Goal: Task Accomplishment & Management: Manage account settings

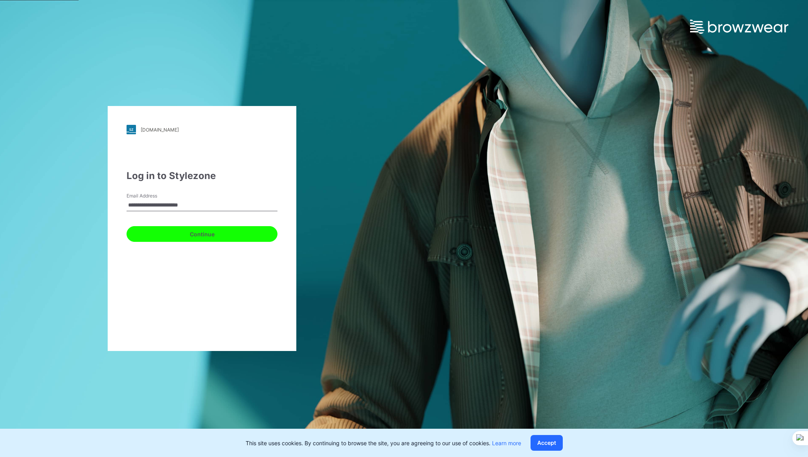
click at [194, 231] on button "Continue" at bounding box center [202, 234] width 151 height 16
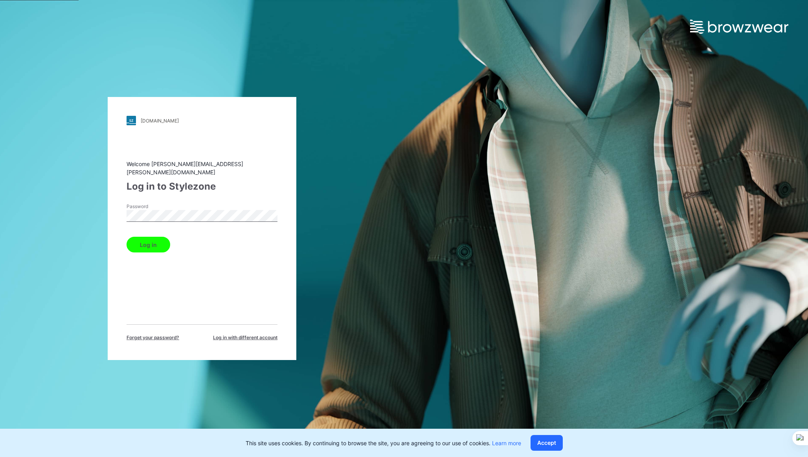
click at [162, 205] on label "Password" at bounding box center [154, 206] width 55 height 7
drag, startPoint x: 158, startPoint y: 226, endPoint x: 157, endPoint y: 234, distance: 8.3
click at [157, 230] on form "Password Log in" at bounding box center [202, 228] width 151 height 50
click at [157, 237] on button "Log in" at bounding box center [149, 245] width 44 height 16
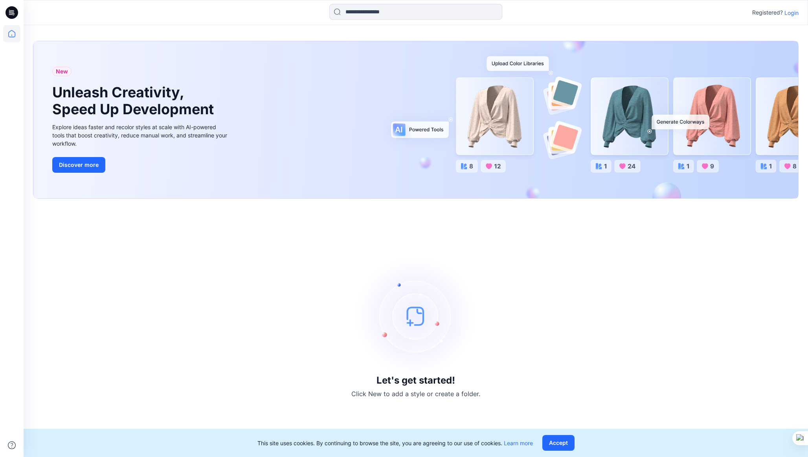
click at [792, 14] on p "Login" at bounding box center [791, 13] width 14 height 8
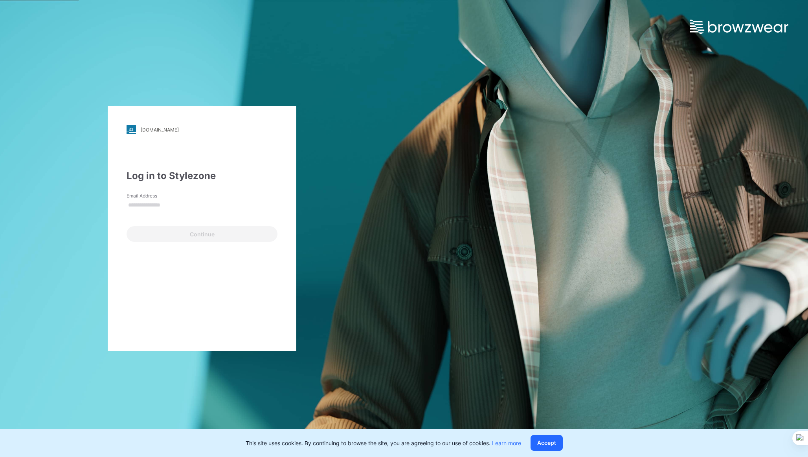
click at [163, 202] on input "Email Address" at bounding box center [202, 206] width 151 height 12
type input "**********"
click at [189, 238] on button "Continue" at bounding box center [202, 234] width 151 height 16
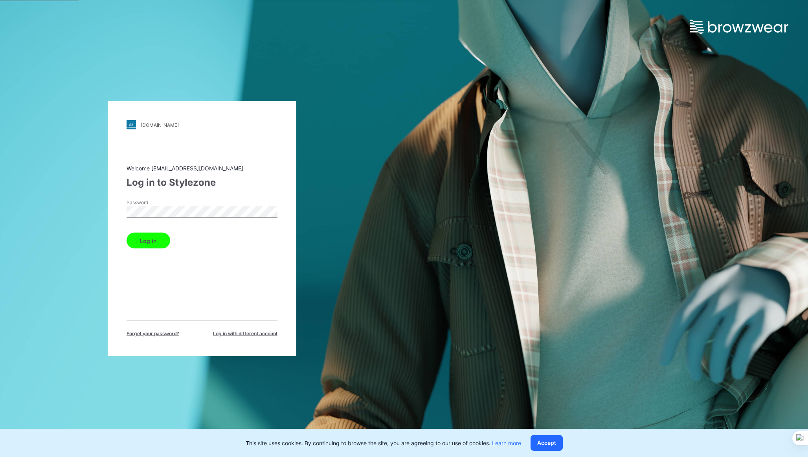
click at [153, 240] on button "Log in" at bounding box center [149, 241] width 44 height 16
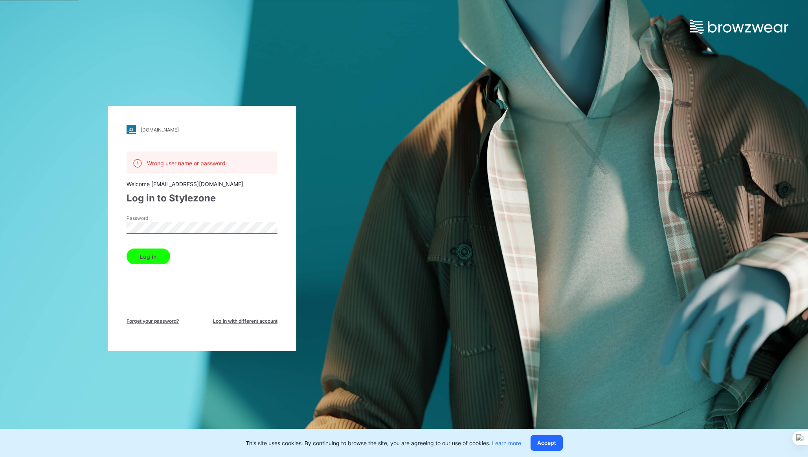
click at [155, 255] on button "Log in" at bounding box center [149, 257] width 44 height 16
click at [123, 223] on div "hanesbrands.stylezone.com Loading... Wrong user name or password Welcome kfiall…" at bounding box center [202, 228] width 189 height 245
click at [149, 254] on button "Log in" at bounding box center [149, 257] width 44 height 16
click at [149, 321] on span "Forget your password?" at bounding box center [153, 321] width 53 height 7
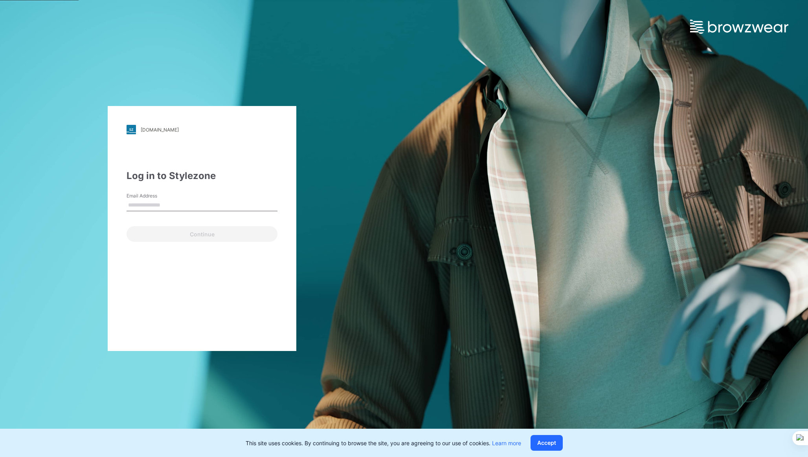
click at [158, 207] on input "Email Address" at bounding box center [202, 206] width 151 height 12
click at [155, 204] on input "Email Address" at bounding box center [202, 206] width 151 height 12
type input "**********"
click at [178, 236] on button "Continue" at bounding box center [202, 234] width 151 height 16
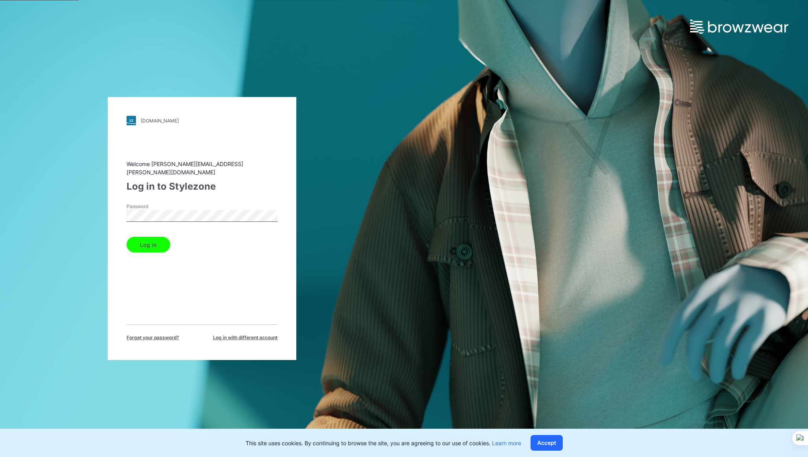
click at [153, 237] on button "Log in" at bounding box center [149, 245] width 44 height 16
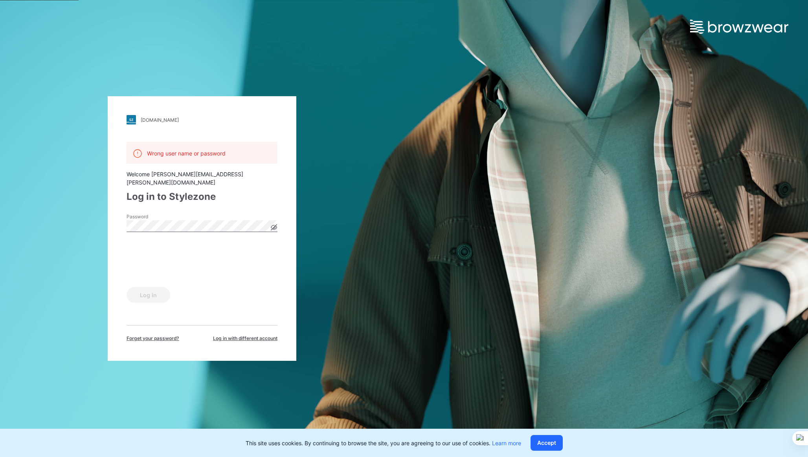
click at [275, 226] on icon at bounding box center [274, 228] width 6 height 4
click at [145, 294] on button "Log in" at bounding box center [149, 295] width 44 height 16
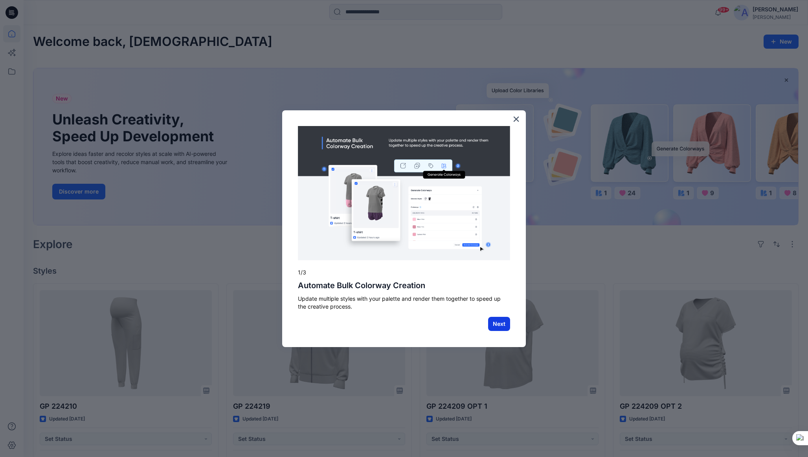
click at [495, 321] on button "Next" at bounding box center [499, 324] width 22 height 14
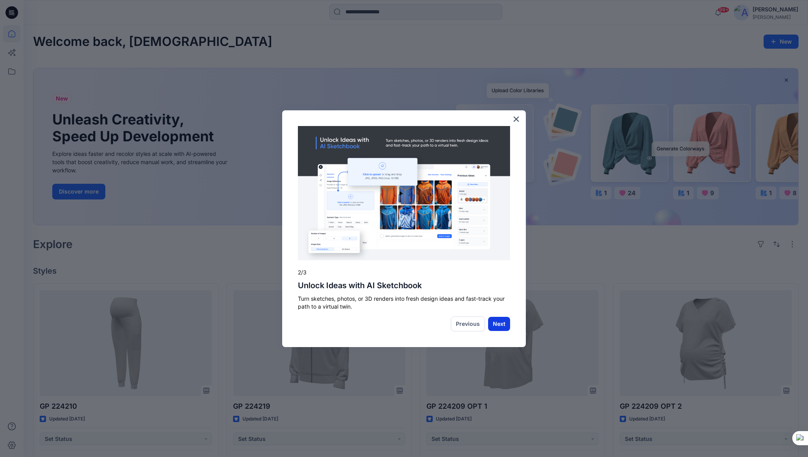
click at [499, 325] on button "Next" at bounding box center [499, 324] width 22 height 14
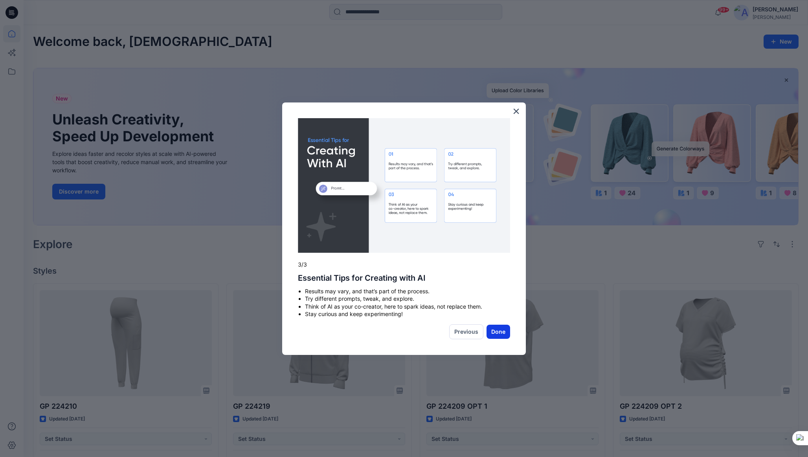
click at [498, 327] on button "Done" at bounding box center [498, 332] width 24 height 14
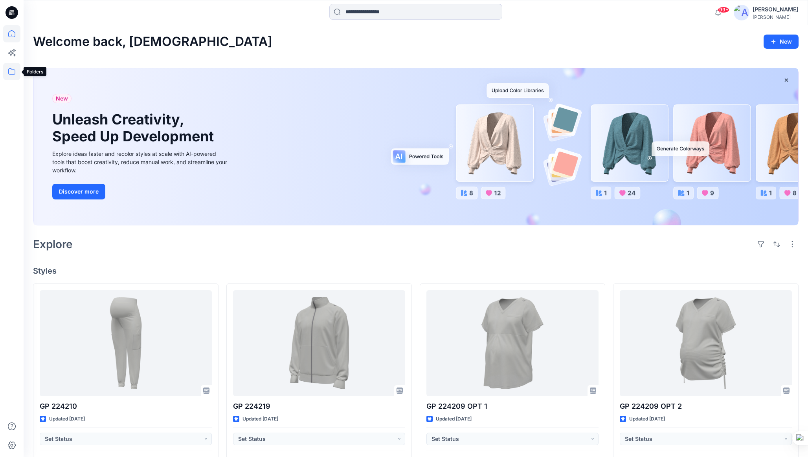
click at [15, 67] on icon at bounding box center [11, 71] width 17 height 17
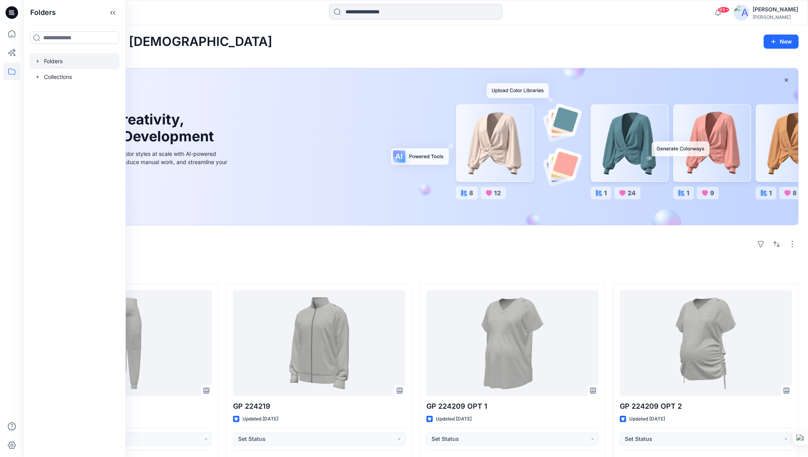
click at [54, 63] on div at bounding box center [75, 61] width 90 height 16
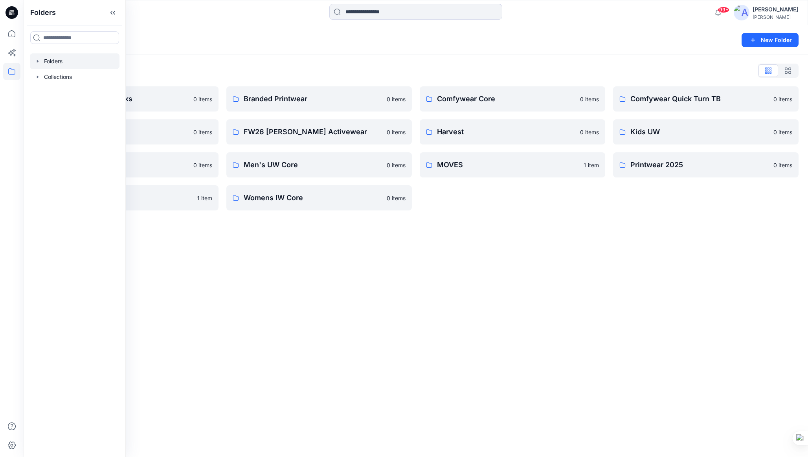
click at [585, 256] on div "Folders New Folder Folders List Activewear Core Blocks 0 items EcoSmart 0 items…" at bounding box center [416, 241] width 784 height 432
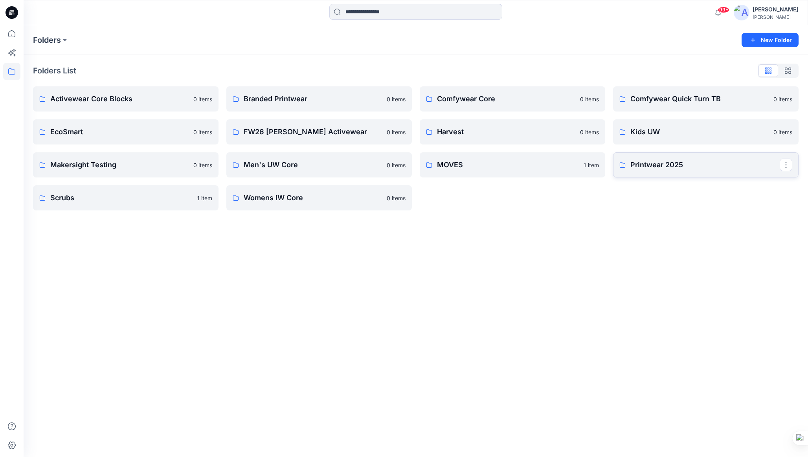
click at [686, 163] on p "Printwear 2025" at bounding box center [704, 165] width 149 height 11
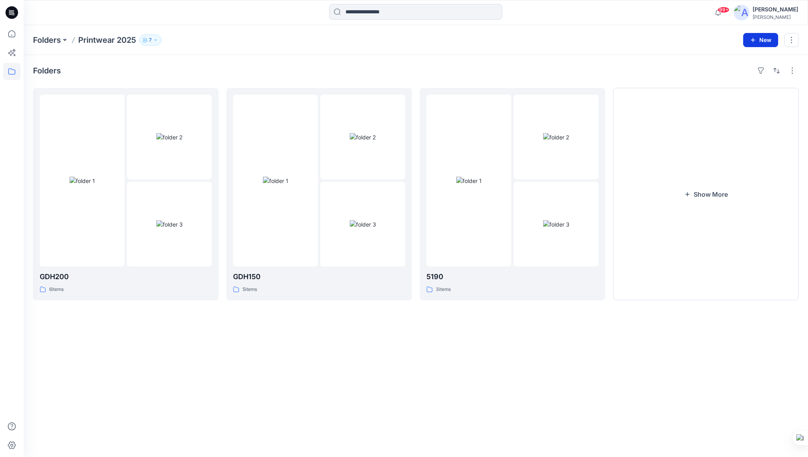
click at [764, 39] on button "New" at bounding box center [760, 40] width 35 height 14
click at [736, 73] on p "New Folder" at bounding box center [737, 75] width 29 height 8
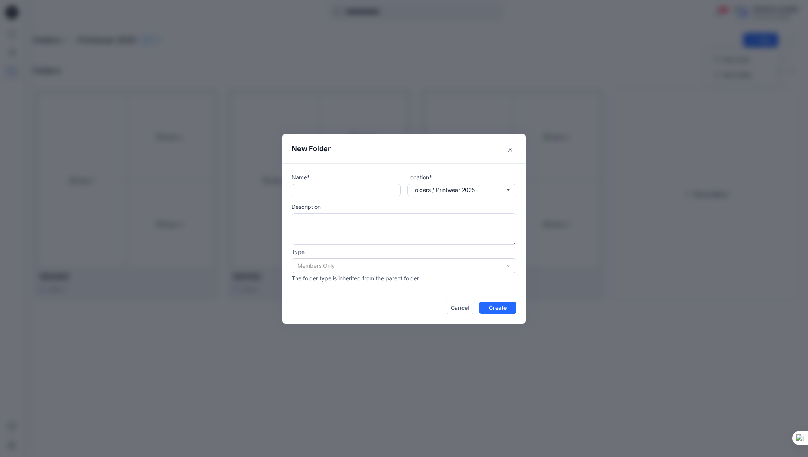
click at [358, 189] on input "text" at bounding box center [346, 190] width 109 height 13
paste input "*********"
type input "*********"
paste input "******"
type input "****"
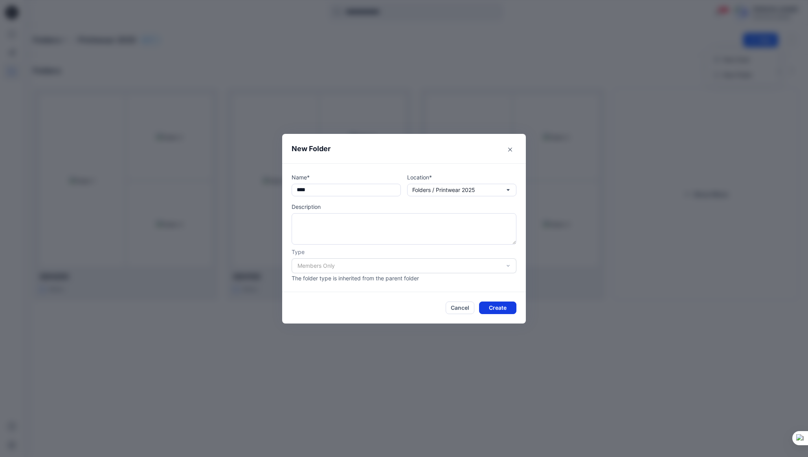
click at [501, 310] on button "Create" at bounding box center [497, 308] width 37 height 13
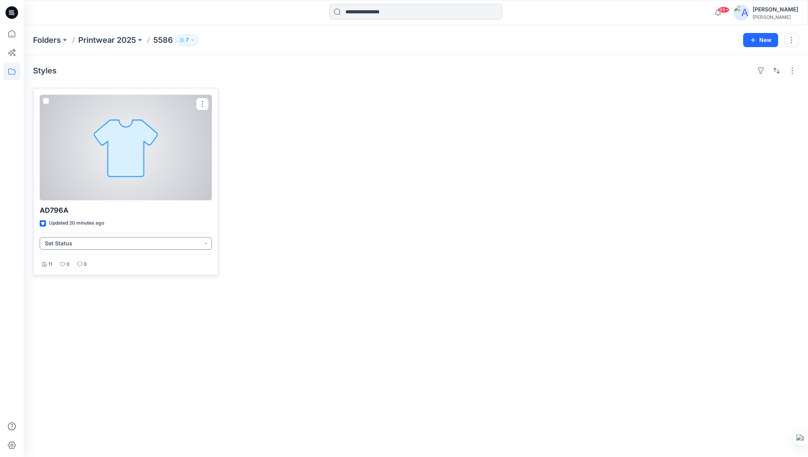
click at [203, 243] on button "Set Status" at bounding box center [126, 243] width 172 height 13
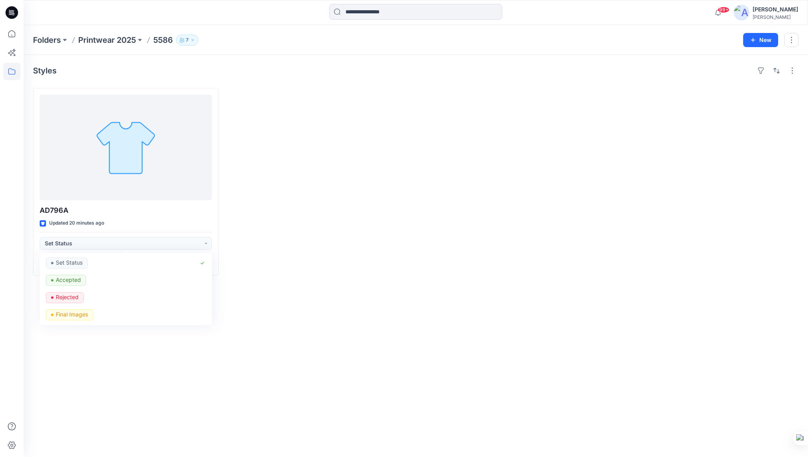
click at [288, 213] on div at bounding box center [318, 182] width 185 height 188
drag, startPoint x: 326, startPoint y: 93, endPoint x: 285, endPoint y: 1, distance: 101.3
click at [326, 93] on div at bounding box center [318, 182] width 185 height 188
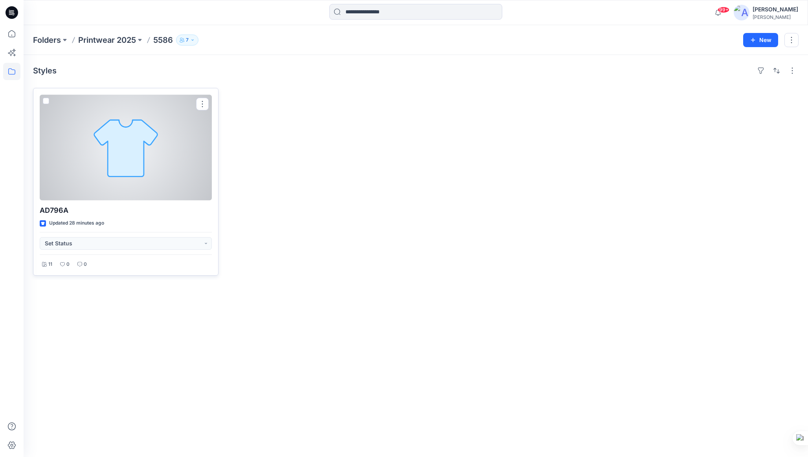
click at [158, 170] on div at bounding box center [126, 148] width 172 height 106
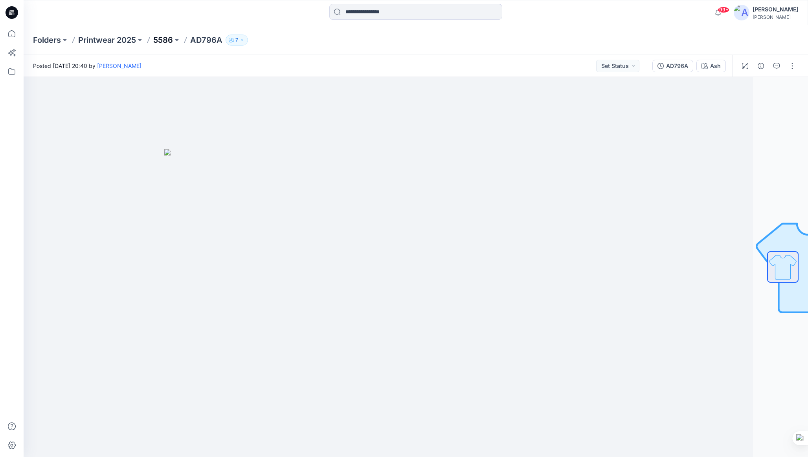
click at [155, 39] on p "5586" at bounding box center [163, 40] width 20 height 11
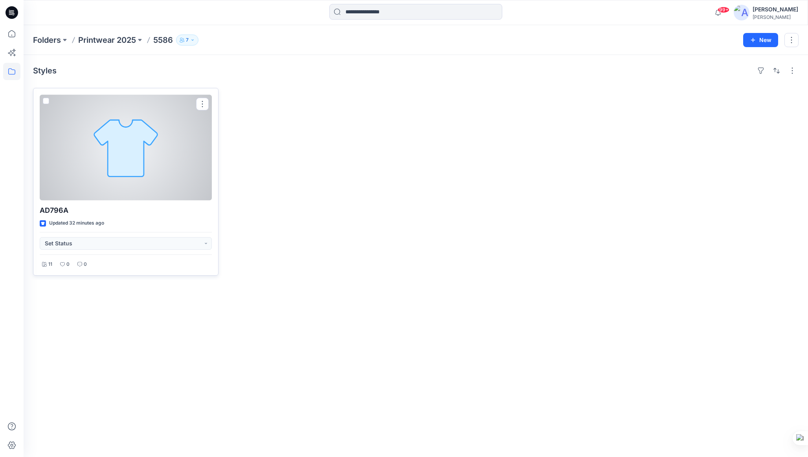
click at [130, 139] on div at bounding box center [126, 148] width 172 height 106
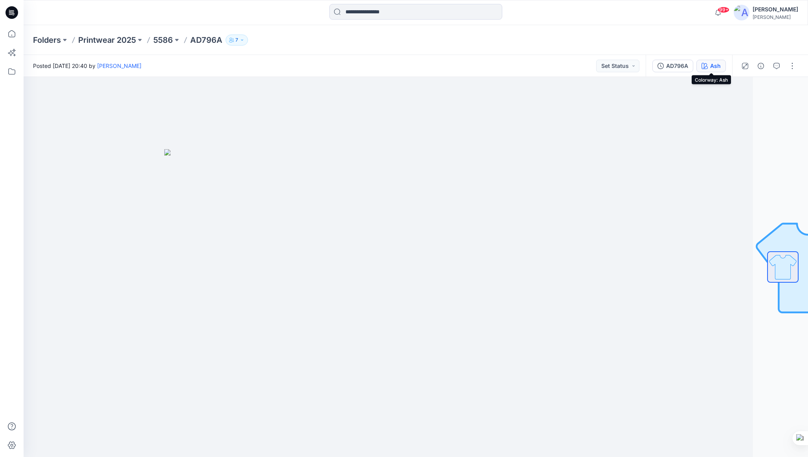
click at [702, 66] on icon "button" at bounding box center [704, 66] width 6 height 6
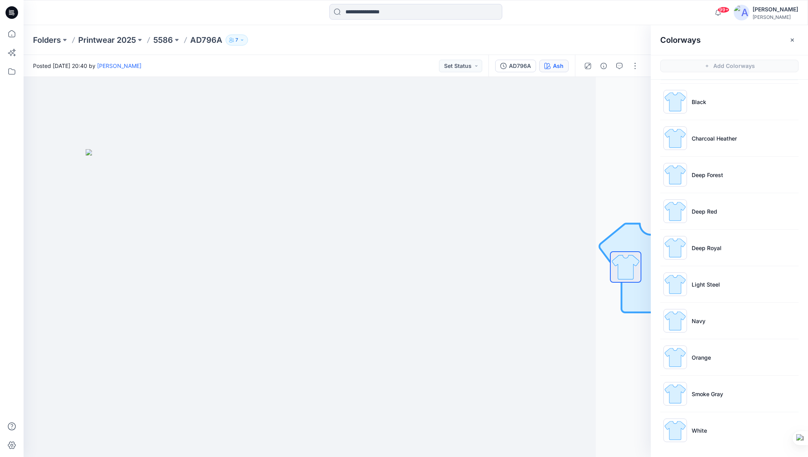
scroll to position [2, 0]
click at [792, 37] on icon "button" at bounding box center [791, 37] width 3 height 3
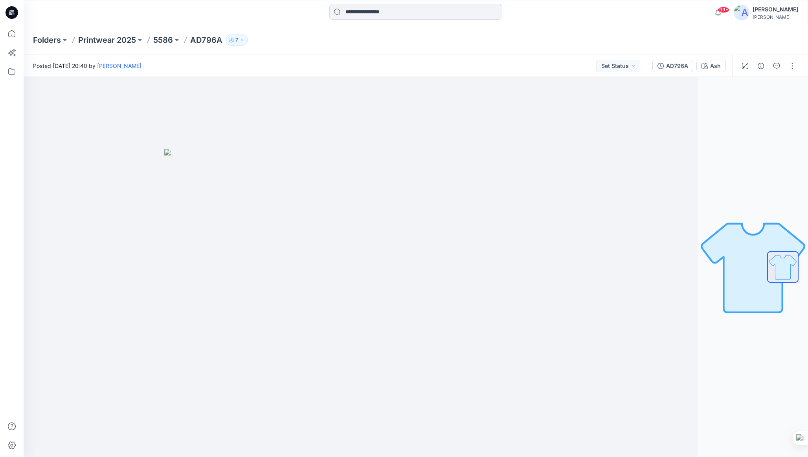
scroll to position [0, 0]
click at [118, 40] on p "Printwear 2025" at bounding box center [107, 40] width 58 height 11
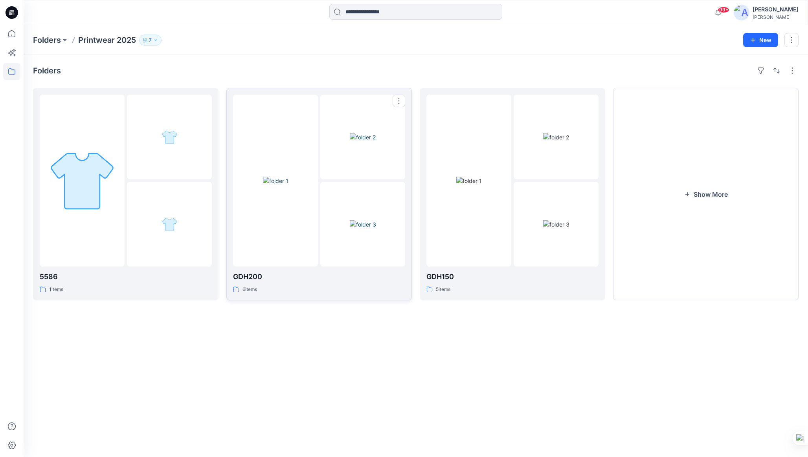
click at [309, 198] on div at bounding box center [275, 181] width 85 height 172
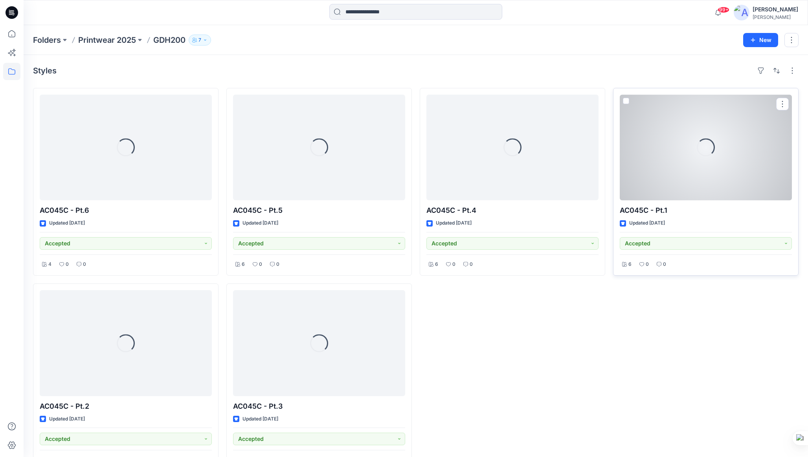
click at [734, 184] on div "Loading..." at bounding box center [706, 148] width 172 height 106
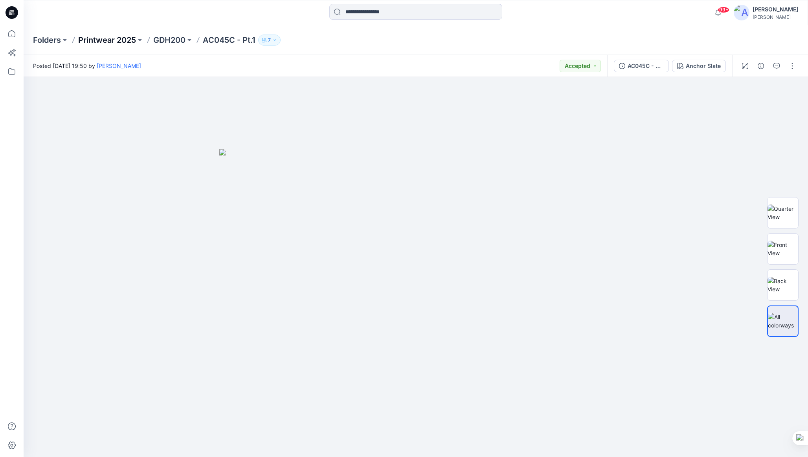
click at [99, 44] on p "Printwear 2025" at bounding box center [107, 40] width 58 height 11
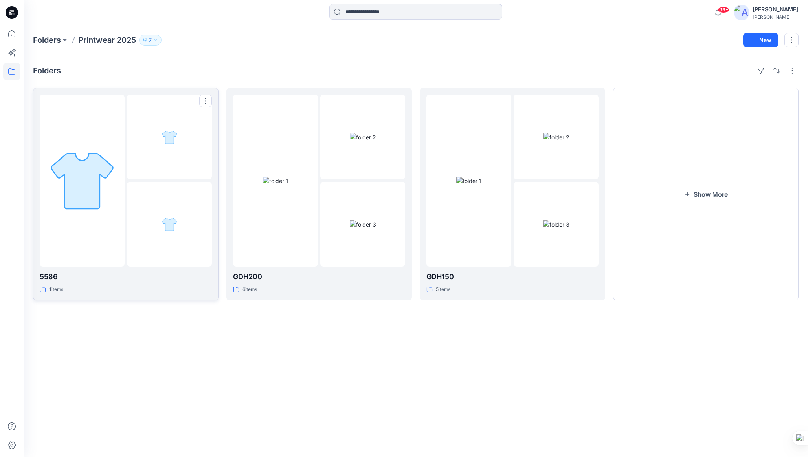
click at [169, 122] on div at bounding box center [169, 137] width 85 height 85
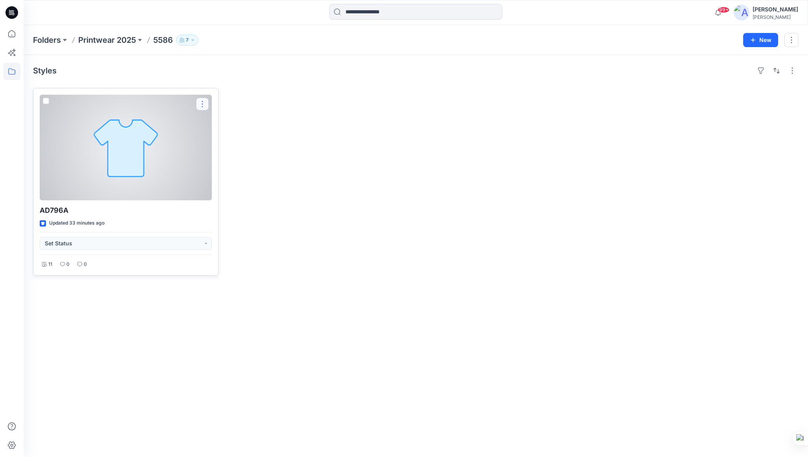
click at [204, 105] on button "button" at bounding box center [202, 104] width 13 height 13
click at [226, 121] on button "Edit" at bounding box center [240, 122] width 85 height 15
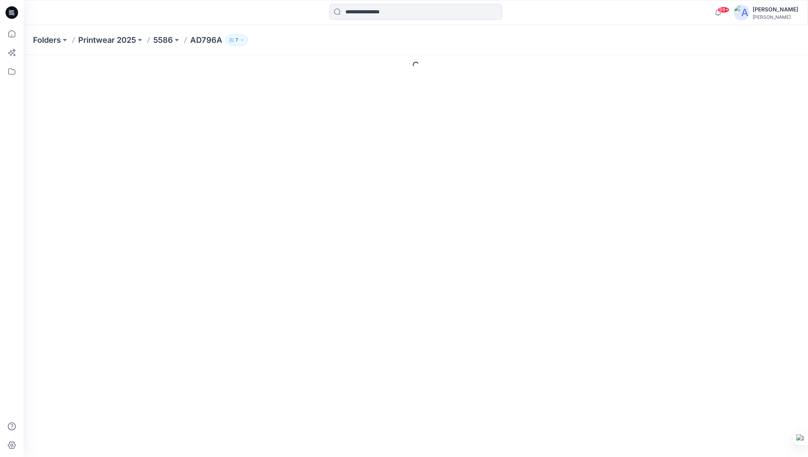
drag, startPoint x: 221, startPoint y: 165, endPoint x: 233, endPoint y: 163, distance: 11.6
click at [221, 165] on textarea "Description" at bounding box center [260, 180] width 189 height 39
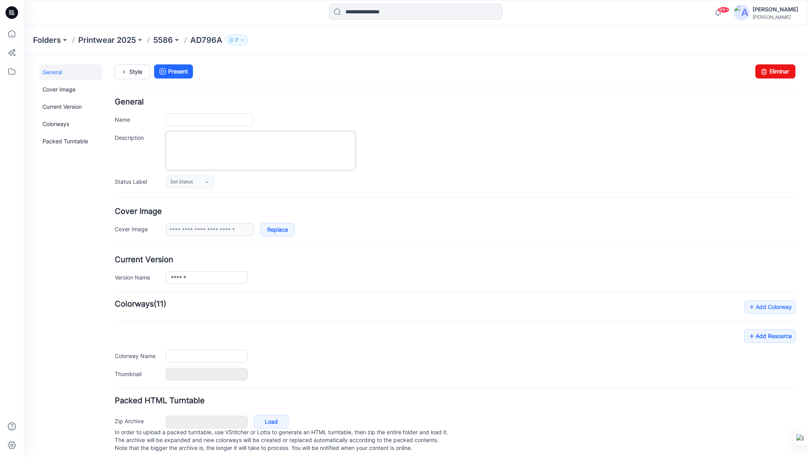
type input "******"
type input "***"
type input "**********"
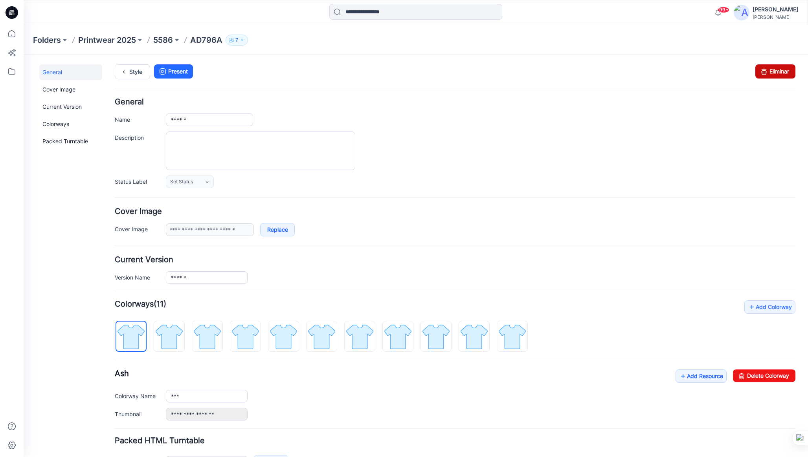
click at [774, 69] on link "Eliminar" at bounding box center [775, 71] width 40 height 14
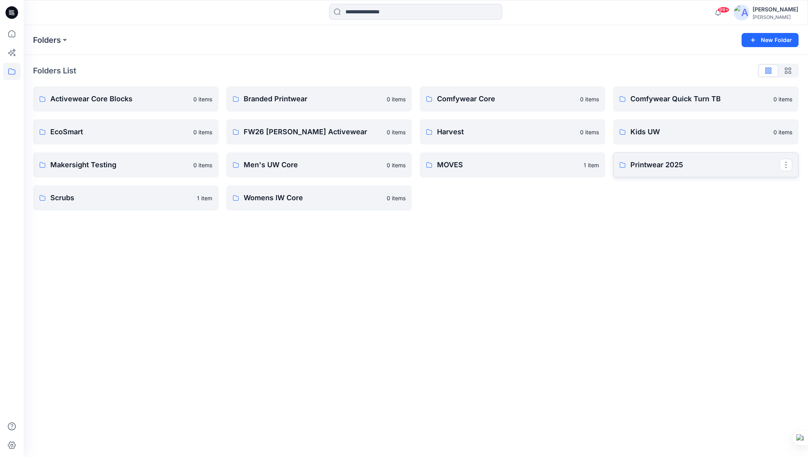
click at [636, 160] on p "Printwear 2025" at bounding box center [704, 165] width 149 height 11
